Goal: Transaction & Acquisition: Subscribe to service/newsletter

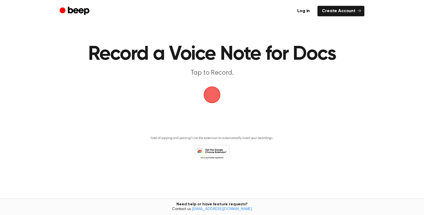
click at [209, 92] on span "button" at bounding box center [211, 94] width 15 height 15
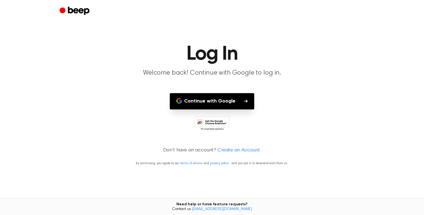
click at [215, 105] on button "Continue with Google" at bounding box center [212, 101] width 84 height 16
click at [322, 120] on div at bounding box center [212, 123] width 411 height 15
click at [246, 150] on link "Create an Account" at bounding box center [238, 150] width 43 height 7
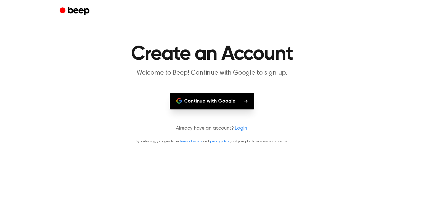
click at [239, 128] on link "Login" at bounding box center [241, 128] width 12 height 7
